Goal: Task Accomplishment & Management: Use online tool/utility

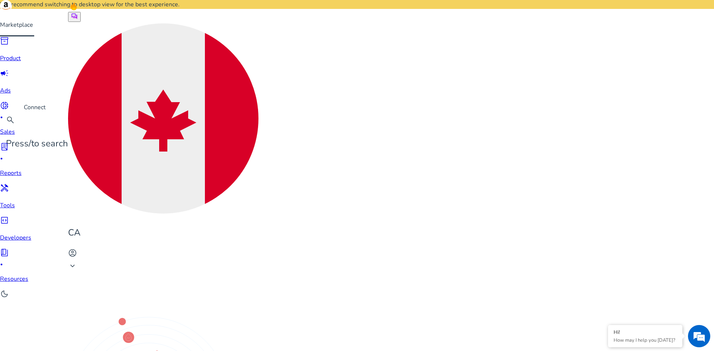
click at [19, 110] on div "donut_small fiber_manual_record" at bounding box center [15, 111] width 31 height 20
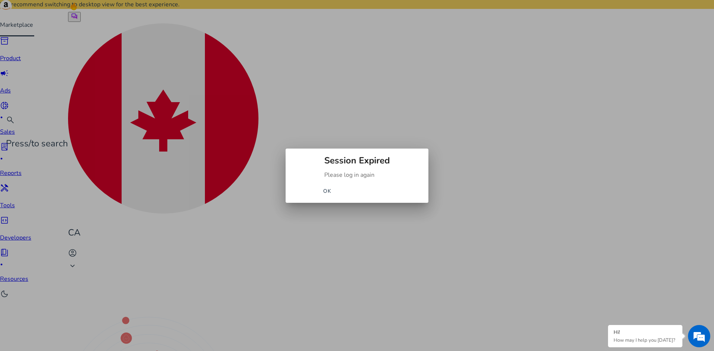
click at [339, 187] on span "button" at bounding box center [327, 192] width 24 height 18
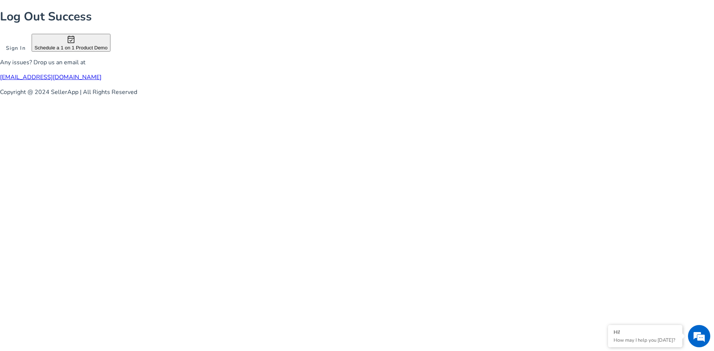
click at [32, 57] on span at bounding box center [16, 48] width 32 height 18
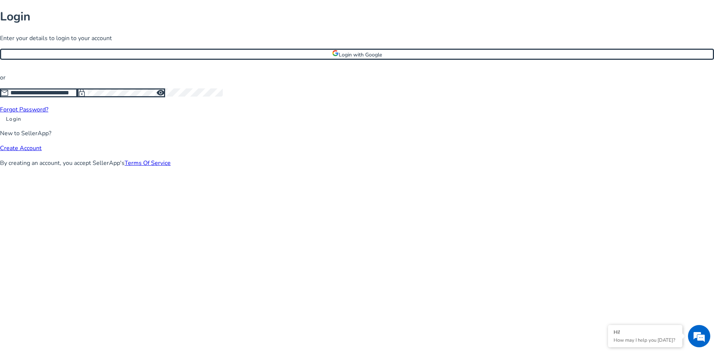
click at [21, 123] on span "Login" at bounding box center [13, 119] width 15 height 8
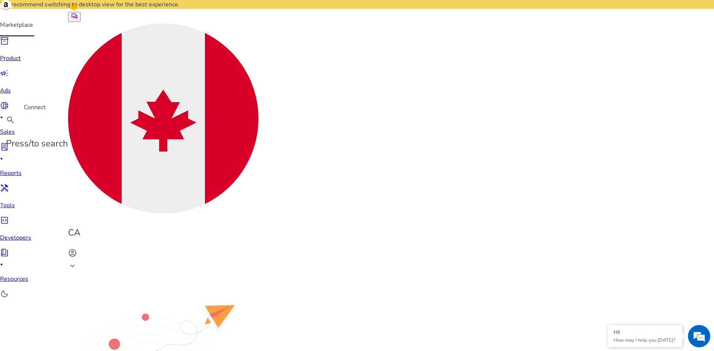
click at [9, 109] on span "donut_small" at bounding box center [4, 105] width 9 height 9
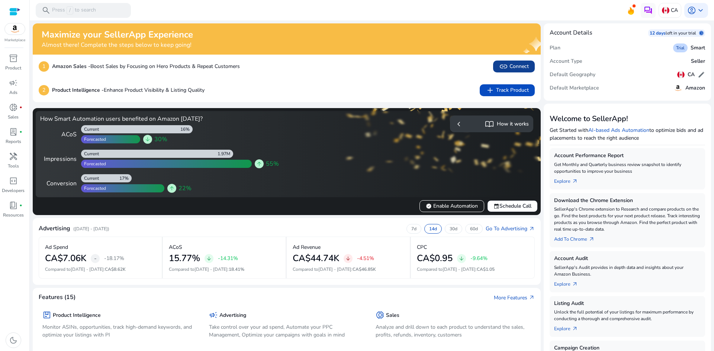
click at [507, 62] on span "link Connect" at bounding box center [514, 66] width 30 height 9
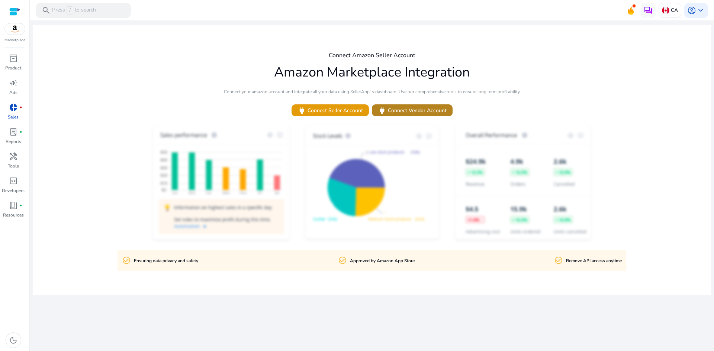
click at [403, 114] on span "power Connect Vendor Account" at bounding box center [412, 110] width 69 height 9
click at [403, 109] on span "power Connect Vendor Account" at bounding box center [412, 110] width 69 height 9
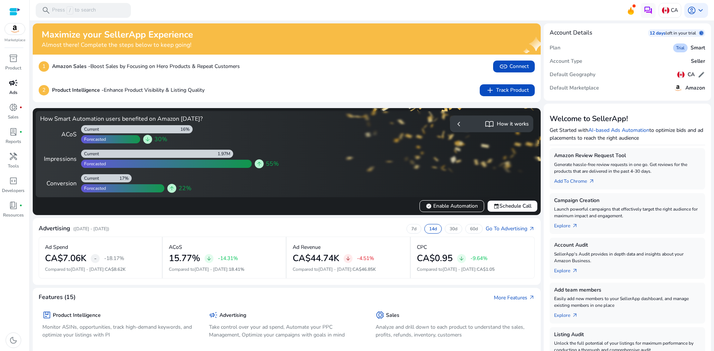
click at [13, 89] on link "campaign Ads" at bounding box center [13, 89] width 26 height 25
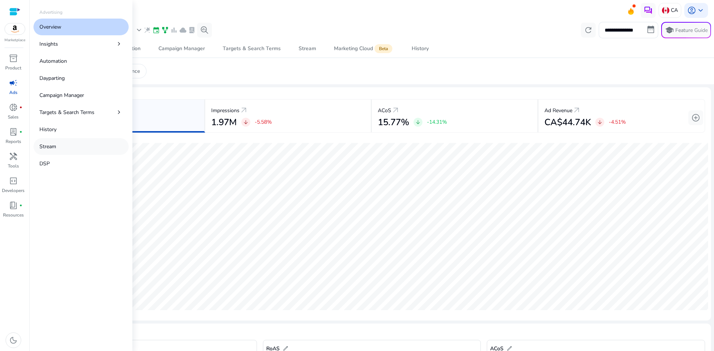
click at [69, 148] on link "Stream" at bounding box center [80, 146] width 95 height 17
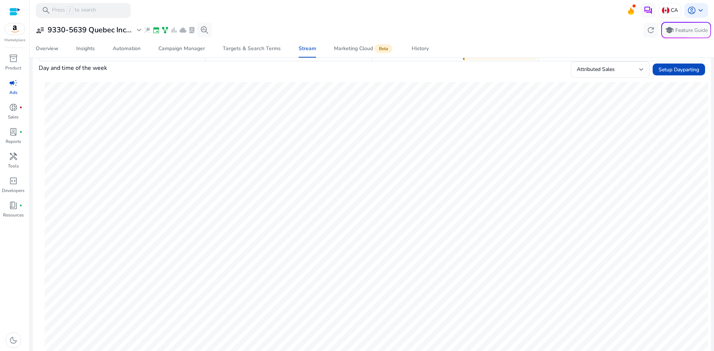
scroll to position [74, 0]
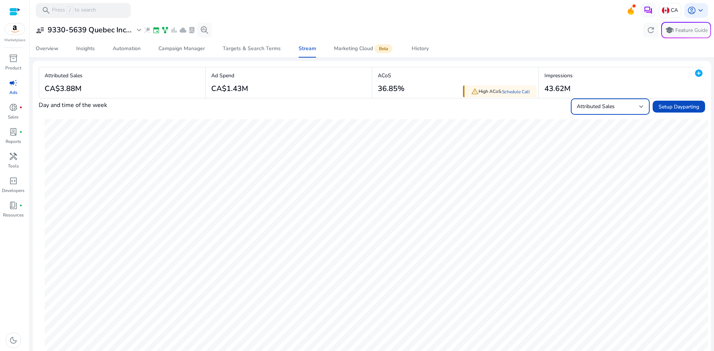
click at [590, 110] on span "Attributed Sales" at bounding box center [596, 106] width 38 height 7
click at [595, 187] on span "Orders" at bounding box center [605, 187] width 67 height 8
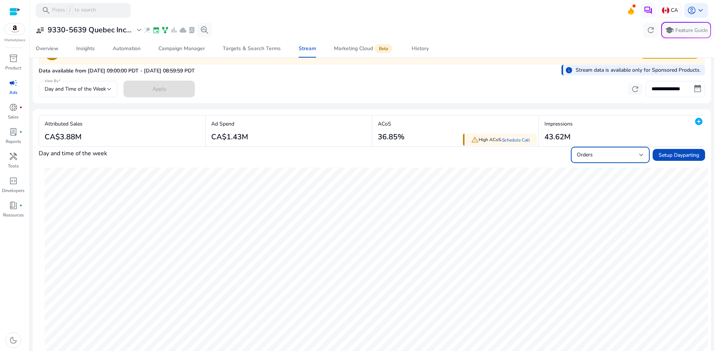
scroll to position [0, 0]
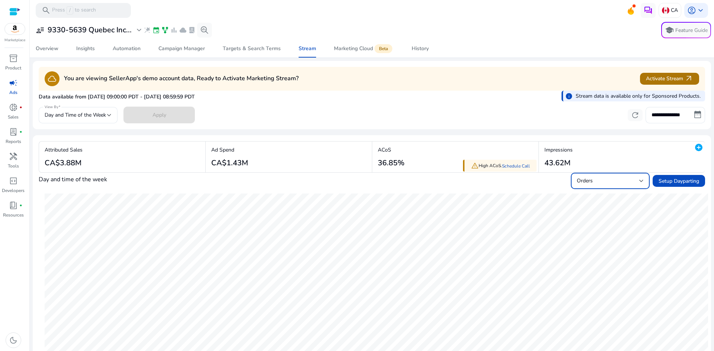
click at [649, 75] on span "Activate Stream arrow_outward" at bounding box center [669, 78] width 47 height 9
click at [15, 86] on span "campaign" at bounding box center [13, 82] width 9 height 9
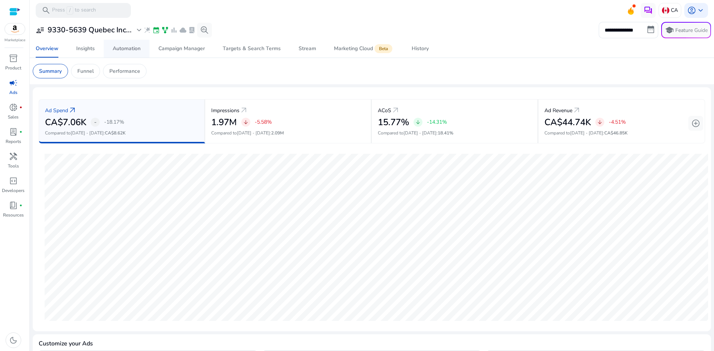
click at [125, 49] on div "Automation" at bounding box center [127, 48] width 28 height 5
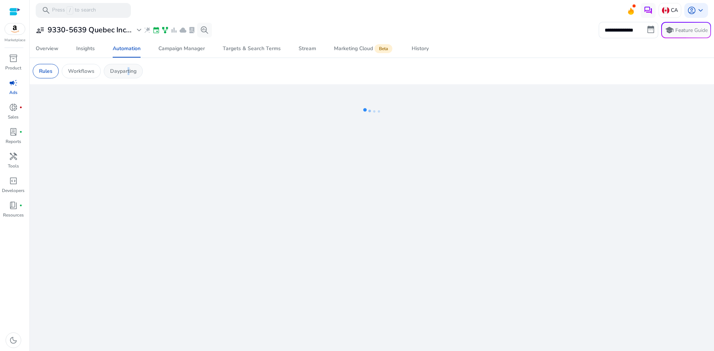
click at [126, 70] on p "Dayparting" at bounding box center [123, 71] width 26 height 8
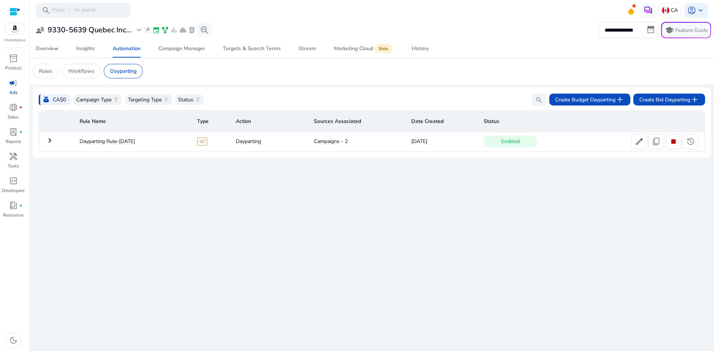
click at [48, 142] on mat-icon "keyboard_arrow_right" at bounding box center [49, 140] width 9 height 9
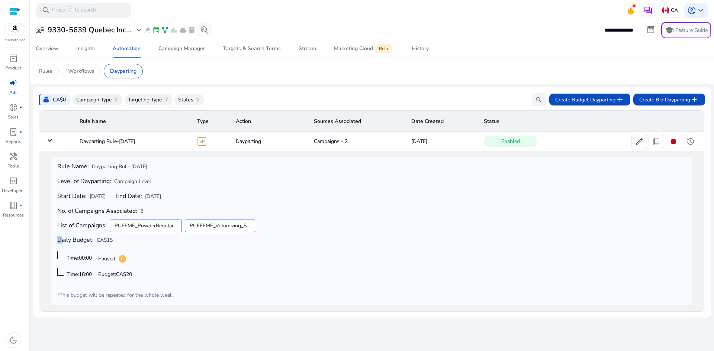
drag, startPoint x: 61, startPoint y: 241, endPoint x: 122, endPoint y: 241, distance: 60.6
click at [122, 241] on div "Rule Name: Dayparting Rule-[DATE] Level of Dayparting: Campaign Level Start Dat…" at bounding box center [371, 231] width 629 height 136
click at [207, 260] on div "Rule Name: Dayparting Rule-[DATE] Level of Dayparting: Campaign Level Start Dat…" at bounding box center [371, 231] width 629 height 136
drag, startPoint x: 61, startPoint y: 239, endPoint x: 117, endPoint y: 241, distance: 56.5
click at [117, 241] on div "Rule Name: Dayparting Rule-[DATE] Level of Dayparting: Campaign Level Start Dat…" at bounding box center [371, 231] width 629 height 136
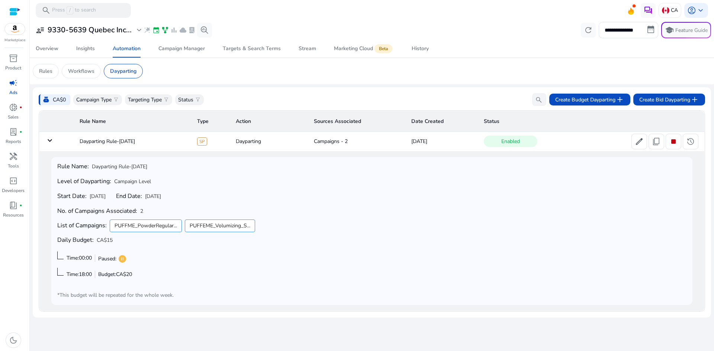
click at [159, 247] on div "Rule Name: Dayparting Rule-[DATE] Level of Dayparting: Campaign Level Start Dat…" at bounding box center [371, 231] width 629 height 136
click at [52, 141] on mat-icon "keyboard_arrow_down" at bounding box center [49, 140] width 9 height 9
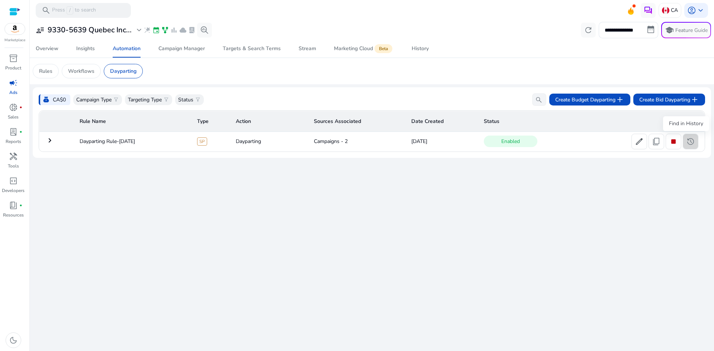
click at [691, 143] on span "history" at bounding box center [690, 141] width 9 height 9
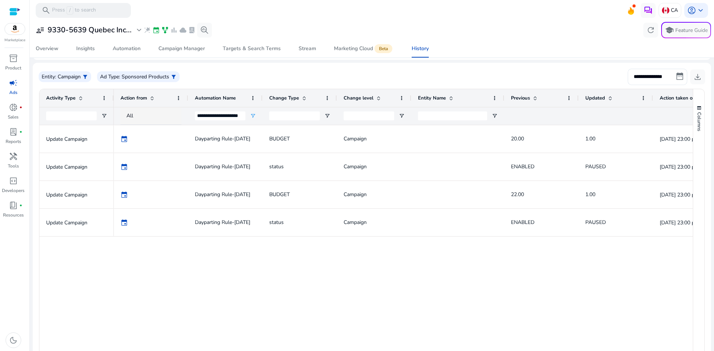
scroll to position [74, 0]
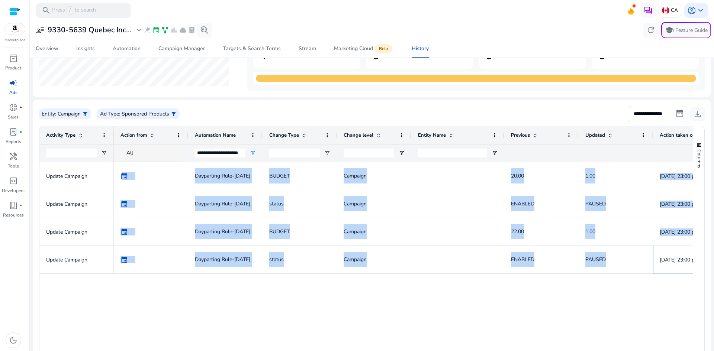
drag, startPoint x: 653, startPoint y: 255, endPoint x: 495, endPoint y: 275, distance: 159.3
click at [495, 275] on div "event Dayparting Rule-[DATE] BUDGET Campaign 20.00 1.00 [DATE] 23:00 pm PUFFEME…" at bounding box center [403, 275] width 579 height 227
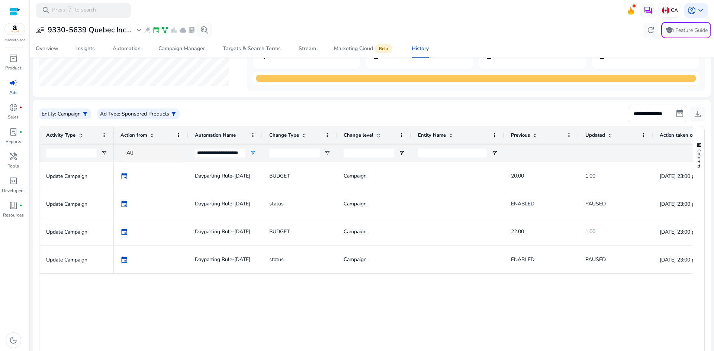
click at [558, 305] on div "event Dayparting Rule-[DATE] BUDGET Campaign 20.00 1.00 [DATE] 23:00 pm PUFFEME…" at bounding box center [403, 275] width 579 height 227
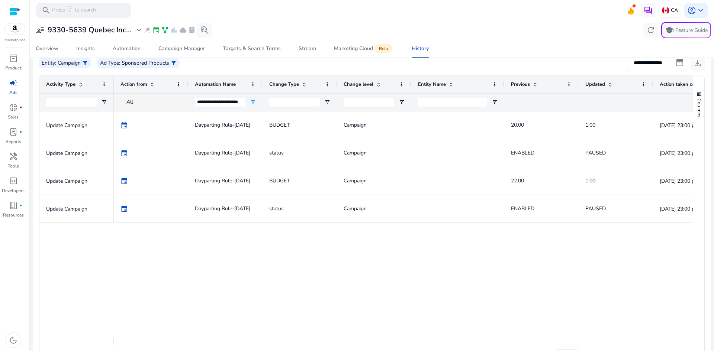
scroll to position [147, 0]
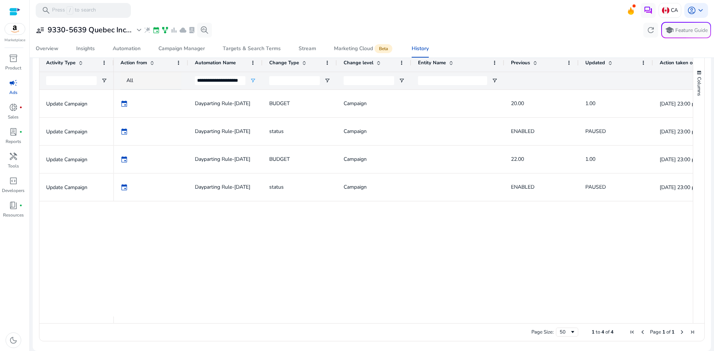
drag, startPoint x: 532, startPoint y: 324, endPoint x: 616, endPoint y: 321, distance: 84.4
click at [619, 322] on div "Drag here to set row groups Drag here to set column labels Activity Type Action…" at bounding box center [371, 198] width 665 height 288
click at [524, 286] on div "event Dayparting Rule-[DATE] BUDGET Campaign 20.00 1.00 [DATE] 23:00 pm PUFFEME…" at bounding box center [403, 203] width 579 height 227
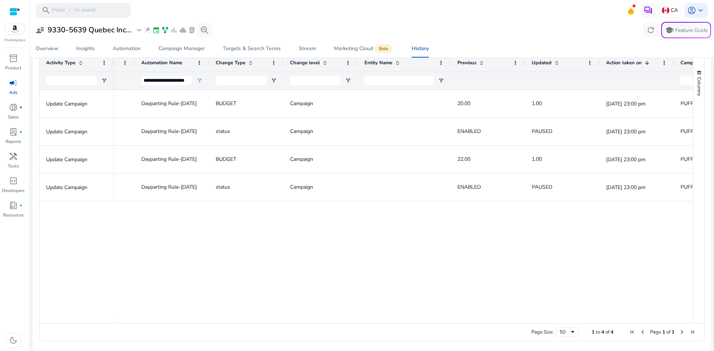
scroll to position [0, 0]
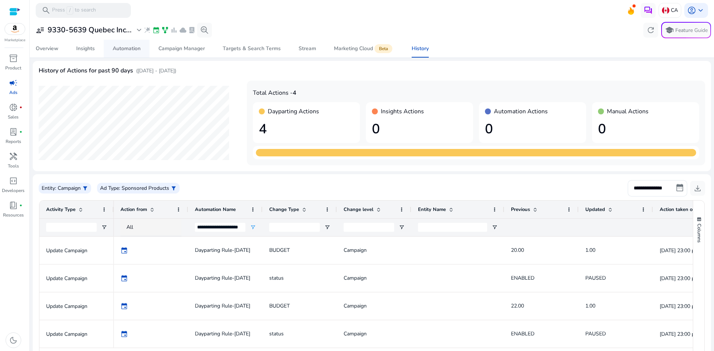
click at [130, 54] on span "Automation" at bounding box center [127, 49] width 28 height 18
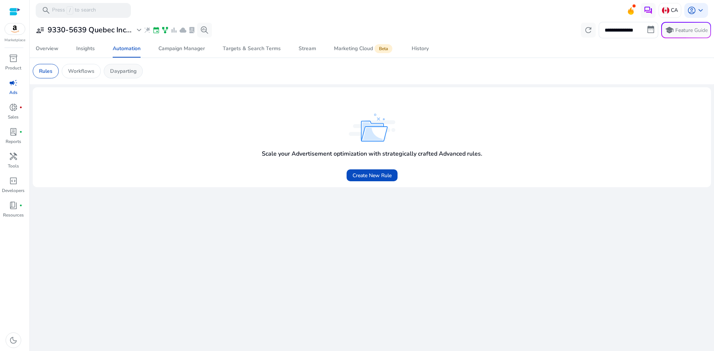
click at [112, 73] on p "Dayparting" at bounding box center [123, 71] width 26 height 8
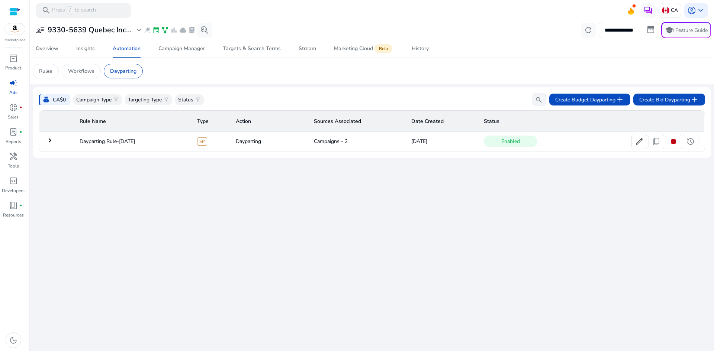
click at [50, 142] on mat-icon "keyboard_arrow_right" at bounding box center [49, 140] width 9 height 9
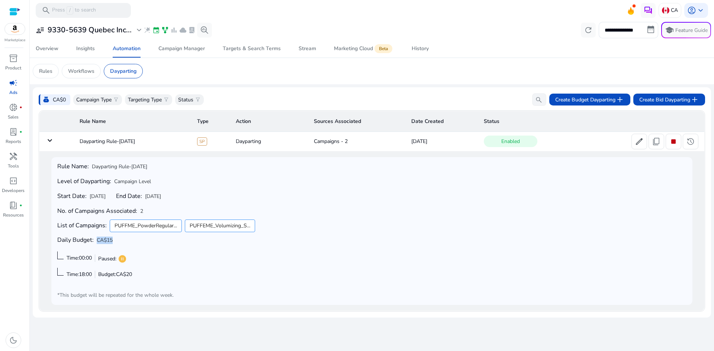
drag, startPoint x: 95, startPoint y: 241, endPoint x: 114, endPoint y: 242, distance: 19.0
click at [114, 242] on div "Rule Name: Dayparting Rule-[DATE] Level of Dayparting: Campaign Level Start Dat…" at bounding box center [371, 231] width 629 height 136
click at [167, 244] on div "Rule Name: Dayparting Rule-[DATE] Level of Dayparting: Campaign Level Start Dat…" at bounding box center [371, 231] width 629 height 136
click at [48, 142] on mat-icon "keyboard_arrow_down" at bounding box center [49, 140] width 9 height 9
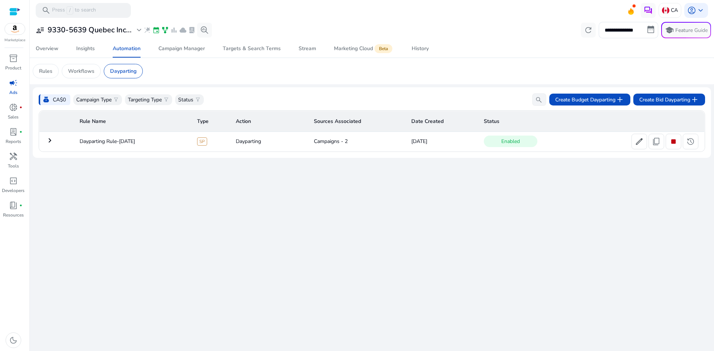
click at [84, 79] on mat-card "Rules Workflows Dayparting" at bounding box center [372, 71] width 690 height 26
click at [84, 77] on div "Workflows" at bounding box center [81, 71] width 39 height 14
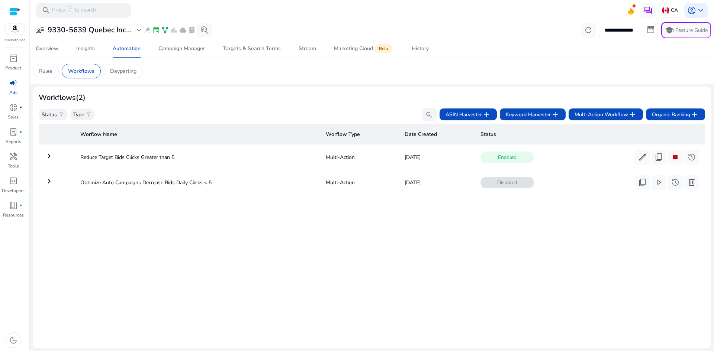
click at [51, 156] on mat-icon "keyboard_arrow_right" at bounding box center [49, 156] width 9 height 9
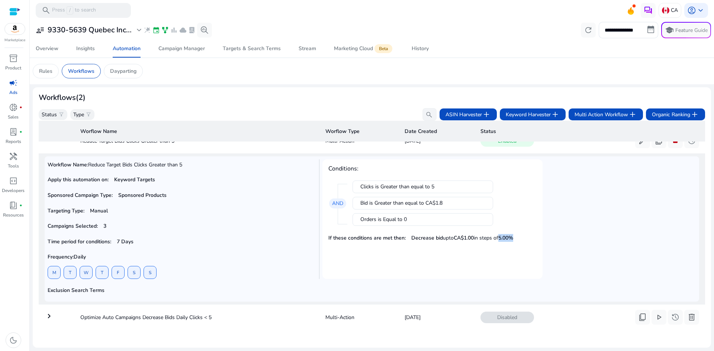
drag, startPoint x: 500, startPoint y: 236, endPoint x: 518, endPoint y: 233, distance: 18.1
click at [518, 233] on div "If these conditions are met then: Decrease bid upto CA$1.00 in steps of 5.00%" at bounding box center [432, 238] width 208 height 13
click at [522, 252] on mat-card "Conditions: Clicks is Greater than equal to 5 Bid is Greater than equal to CA$1…" at bounding box center [432, 219] width 220 height 120
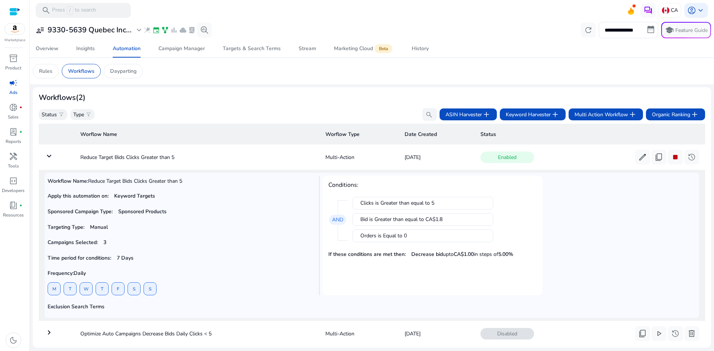
drag, startPoint x: 361, startPoint y: 203, endPoint x: 437, endPoint y: 201, distance: 75.8
click at [437, 201] on div "Clicks is Greater than equal to 5" at bounding box center [422, 203] width 125 height 7
click at [407, 281] on mat-card "Conditions: Clicks is Greater than equal to 5 Bid is Greater than equal to CA$1…" at bounding box center [432, 236] width 220 height 120
drag, startPoint x: 375, startPoint y: 219, endPoint x: 454, endPoint y: 215, distance: 79.3
click at [454, 215] on div "Bid is Greater than equal to CA$1.8" at bounding box center [422, 219] width 141 height 13
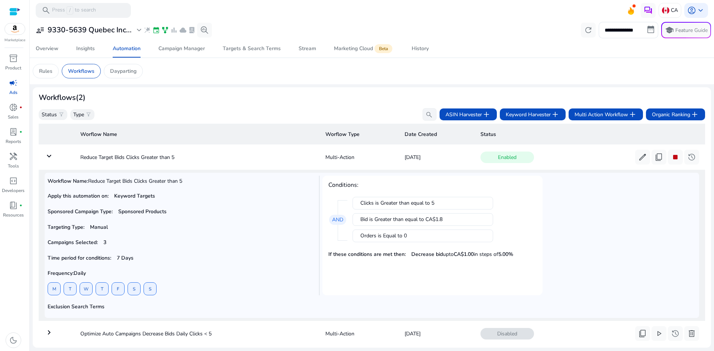
click at [432, 265] on mat-card "Conditions: Clicks is Greater than equal to 5 Bid is Greater than equal to CA$1…" at bounding box center [432, 236] width 220 height 120
